Goal: Information Seeking & Learning: Check status

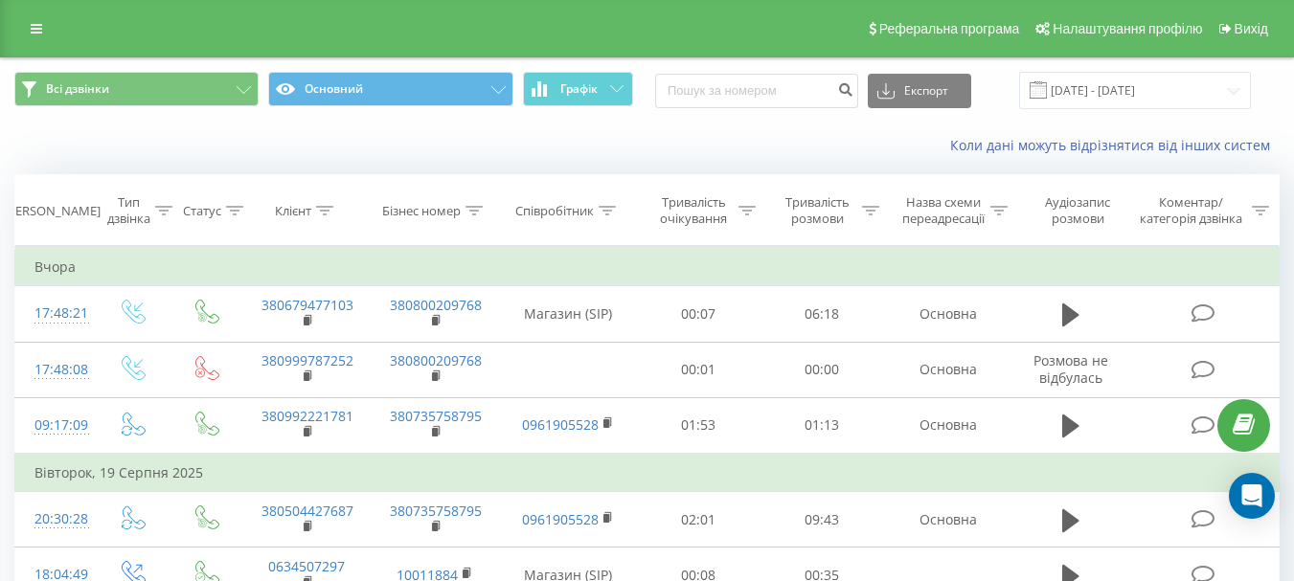
click at [1074, 323] on icon at bounding box center [1070, 315] width 17 height 27
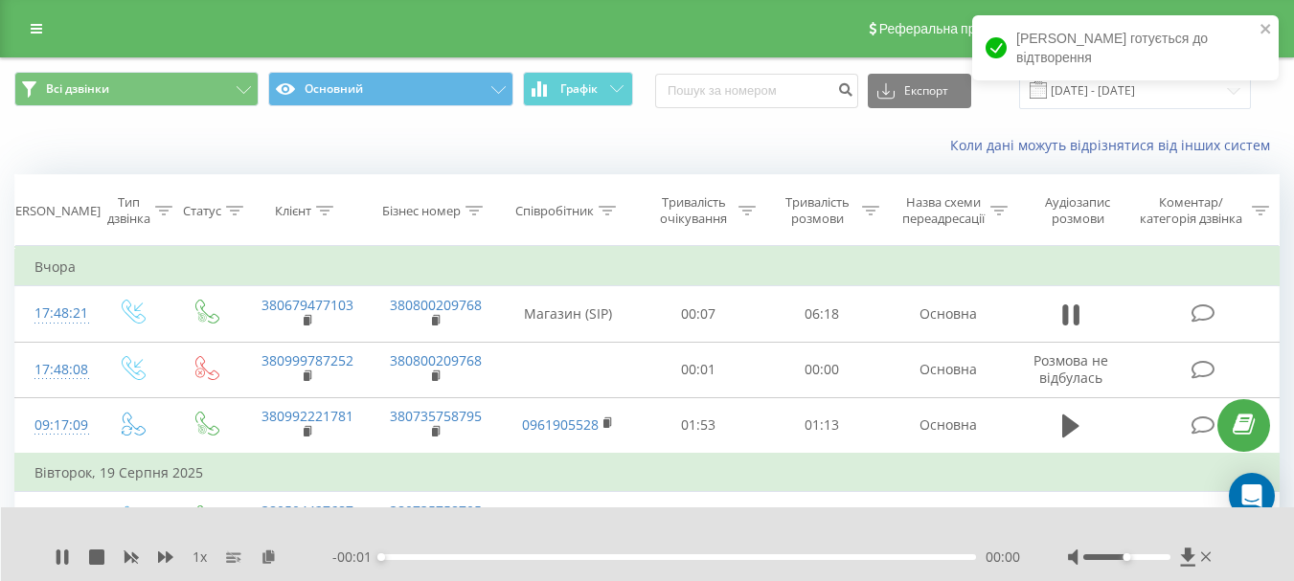
click at [1166, 560] on div at bounding box center [1142, 557] width 148 height 19
click at [1166, 556] on div at bounding box center [1126, 558] width 87 height 6
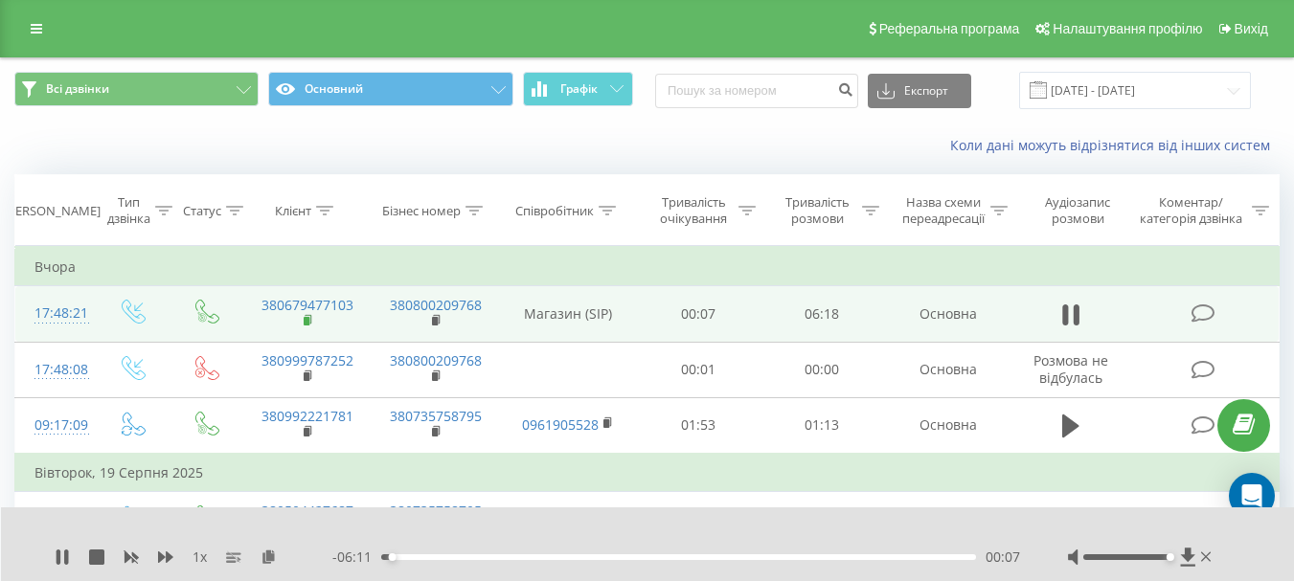
click at [304, 321] on rect at bounding box center [307, 321] width 6 height 9
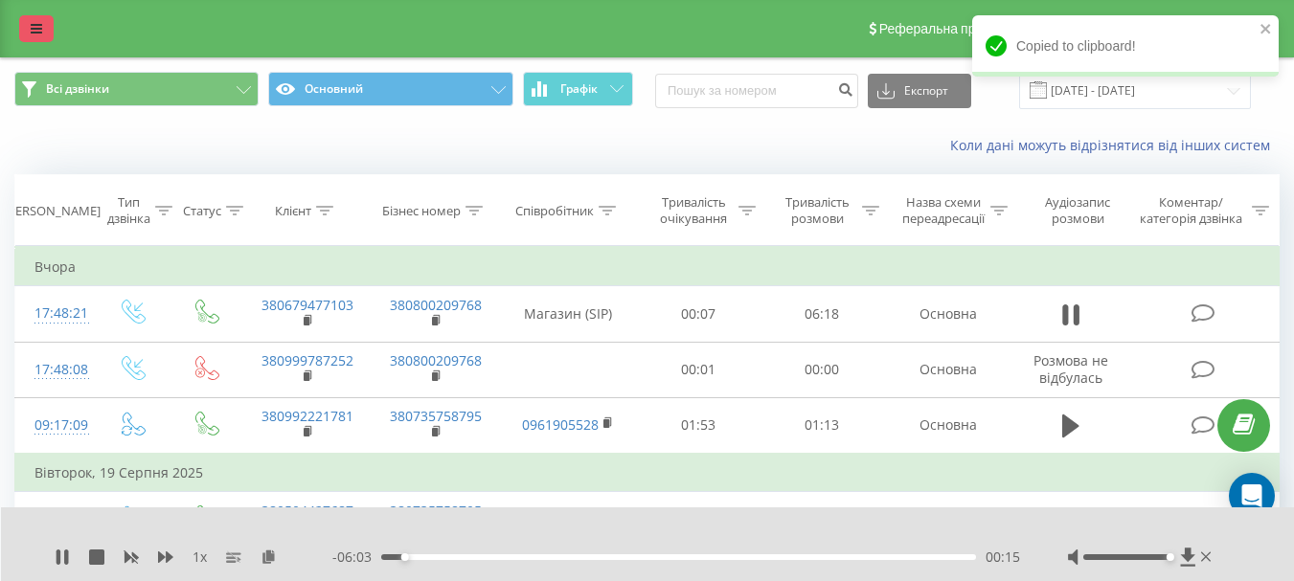
click at [22, 22] on link at bounding box center [36, 28] width 34 height 27
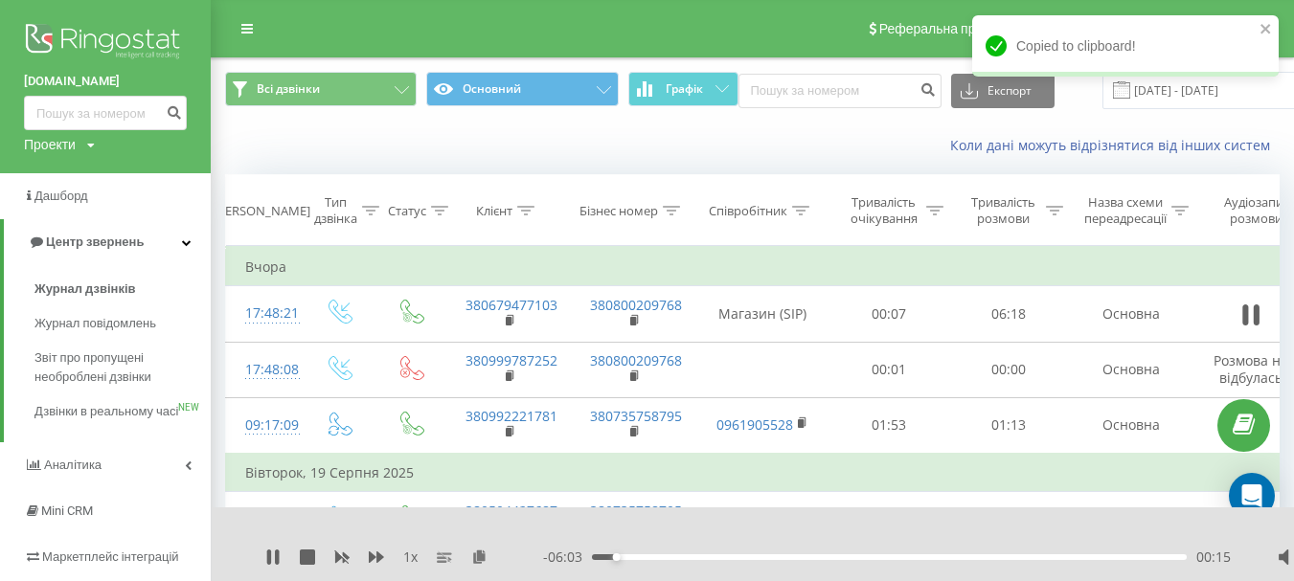
click at [59, 46] on img at bounding box center [105, 43] width 163 height 48
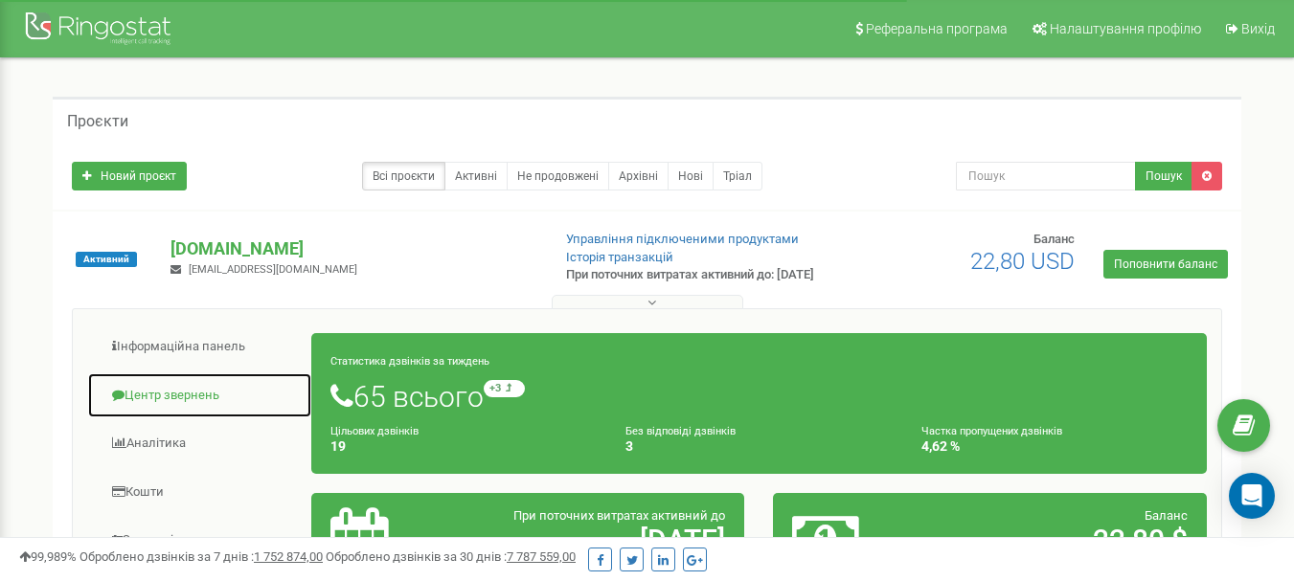
click at [162, 415] on link "Центр звернень" at bounding box center [199, 396] width 225 height 47
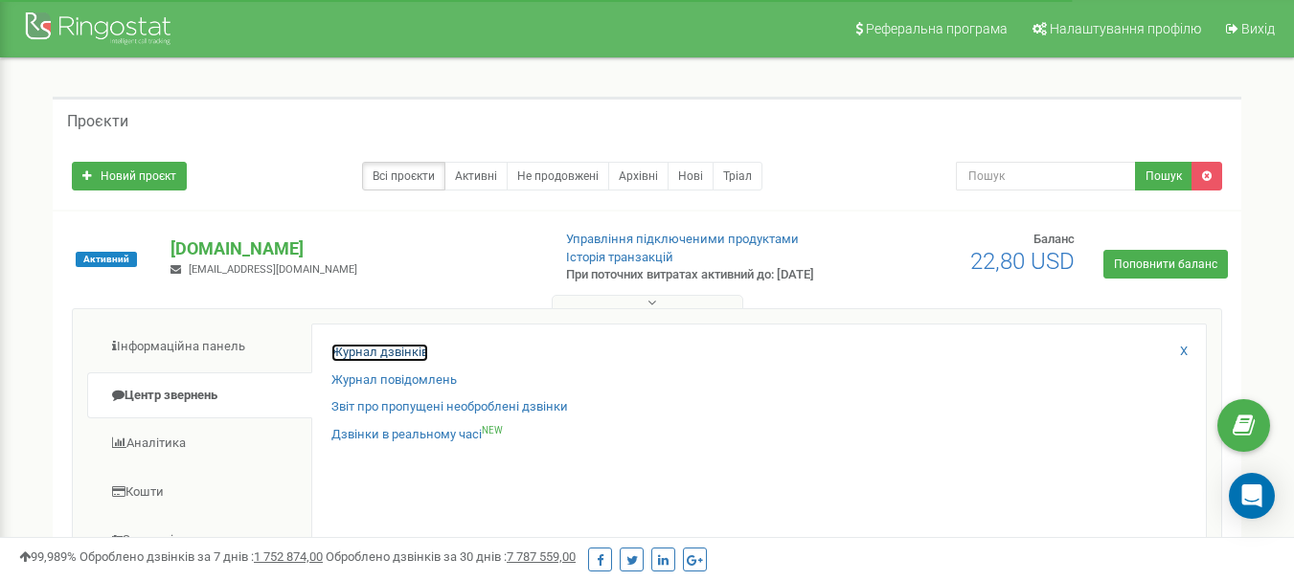
click at [400, 362] on link "Журнал дзвінків" at bounding box center [379, 353] width 97 height 18
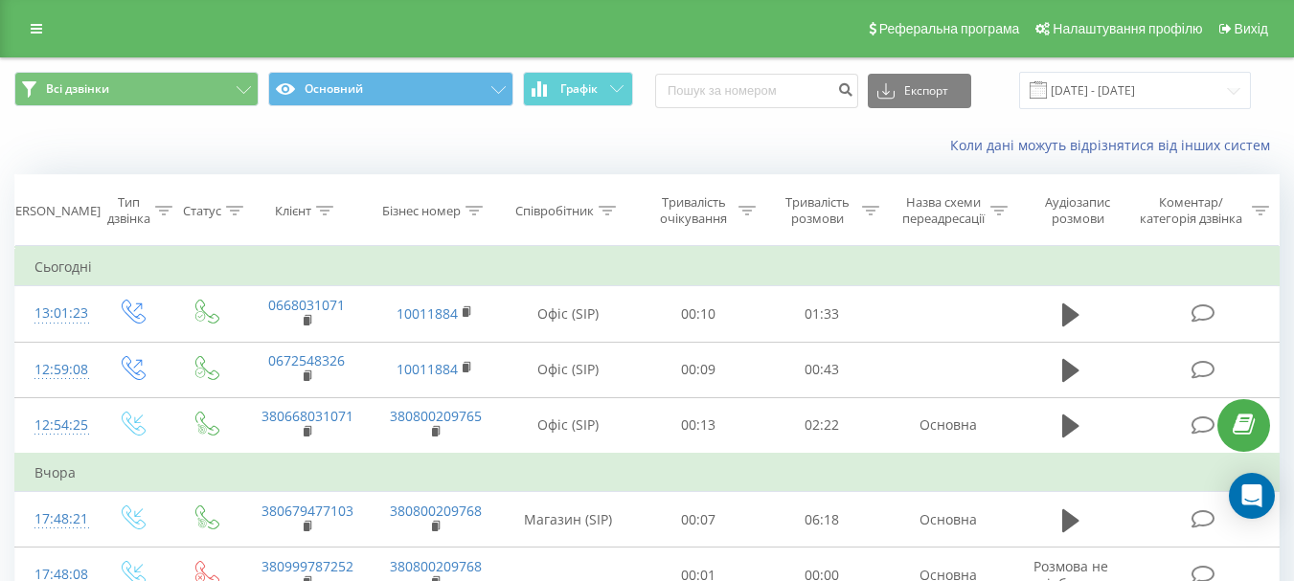
click at [60, 135] on div "Коли дані можуть відрізнятися вiд інших систем" at bounding box center [647, 146] width 1292 height 46
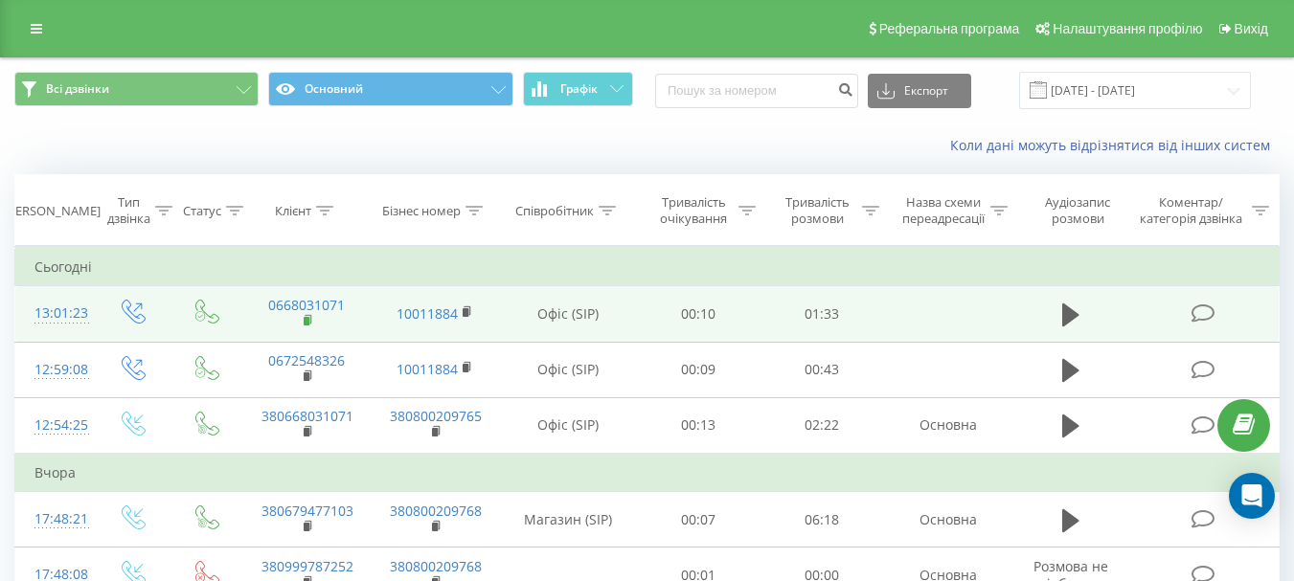
click at [306, 326] on icon at bounding box center [309, 320] width 11 height 13
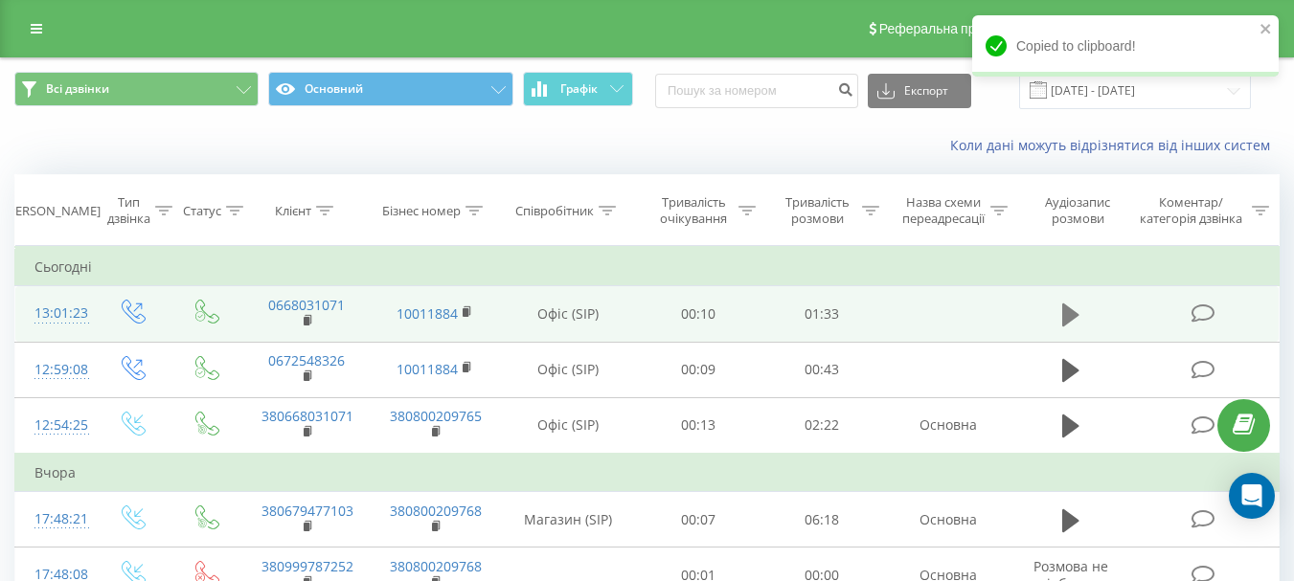
click at [1058, 318] on button at bounding box center [1070, 315] width 29 height 29
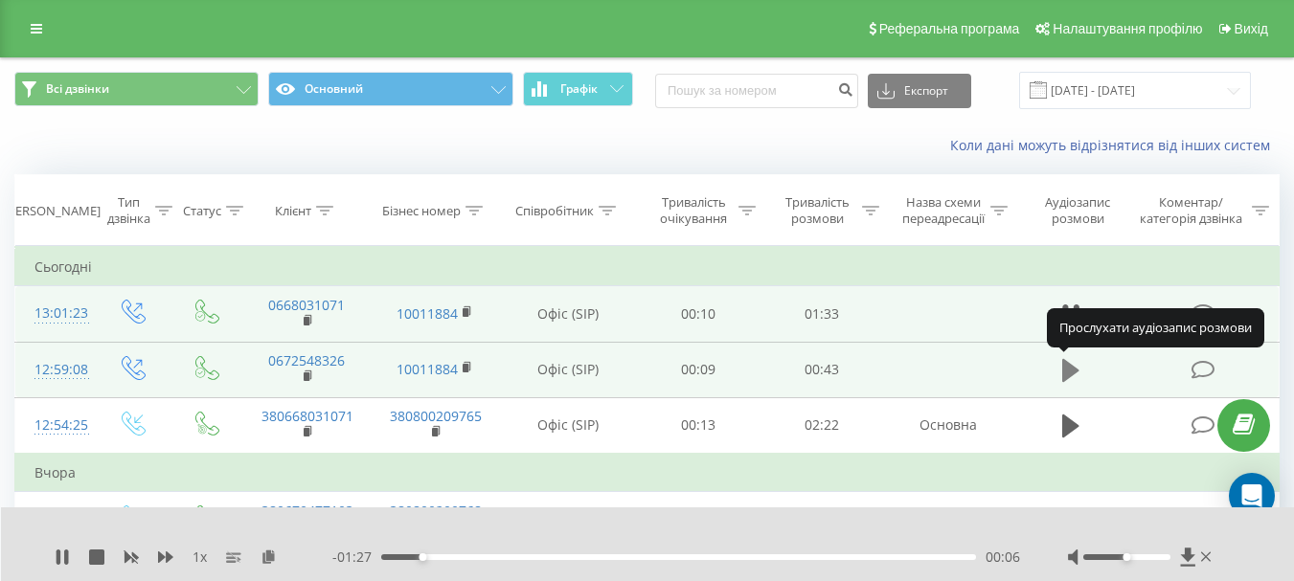
click at [1072, 376] on icon at bounding box center [1070, 370] width 17 height 23
